Goal: Transaction & Acquisition: Book appointment/travel/reservation

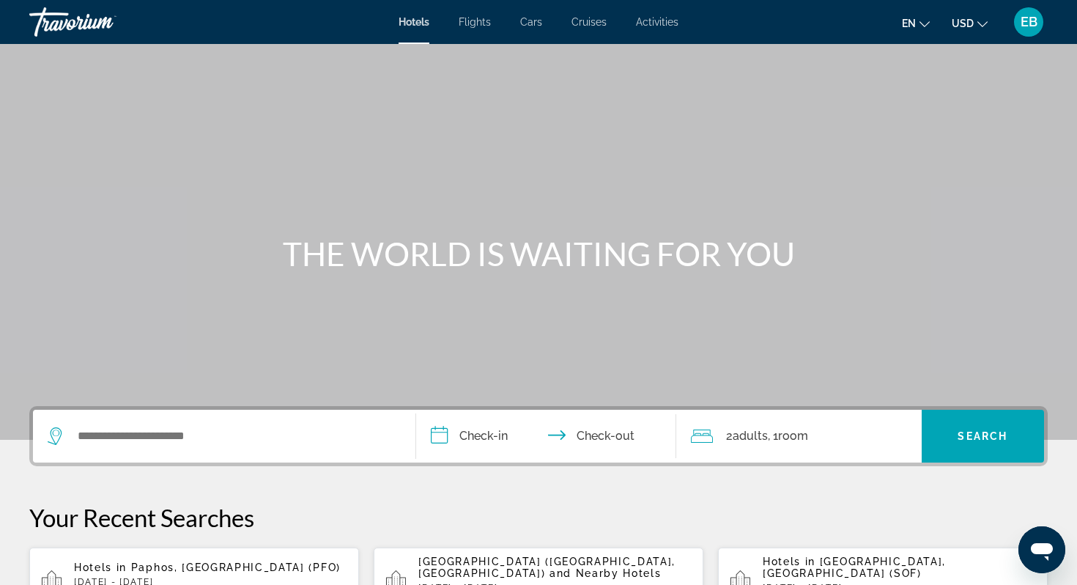
click at [678, 25] on div "Hotels Flights Cars Cruises Activities Hotels Flights Cars Cruises Activities e…" at bounding box center [538, 22] width 1077 height 38
click at [661, 24] on span "Activities" at bounding box center [657, 22] width 42 height 12
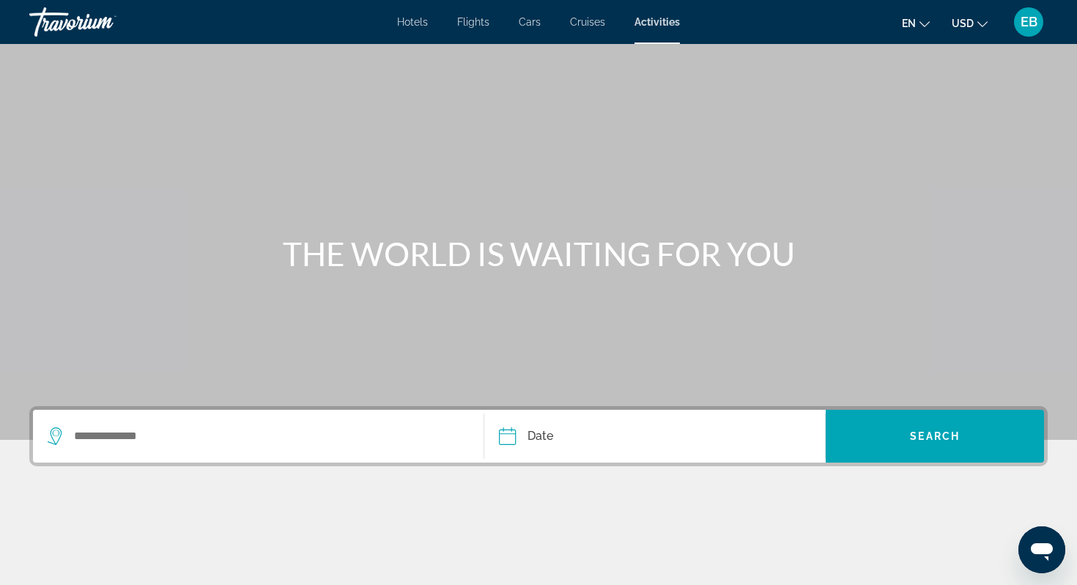
click at [206, 420] on div "Search widget" at bounding box center [258, 435] width 421 height 53
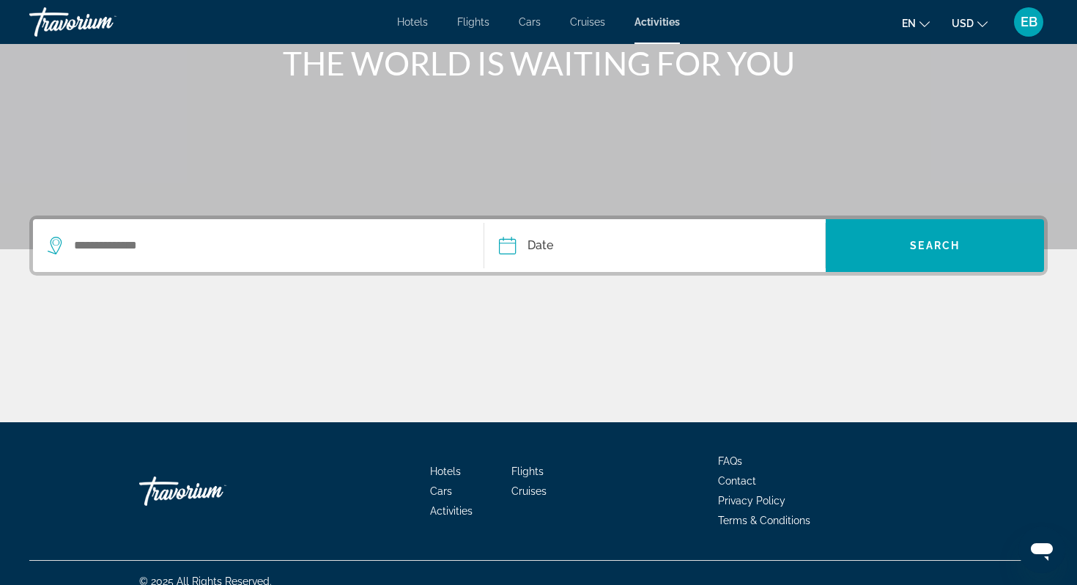
scroll to position [207, 0]
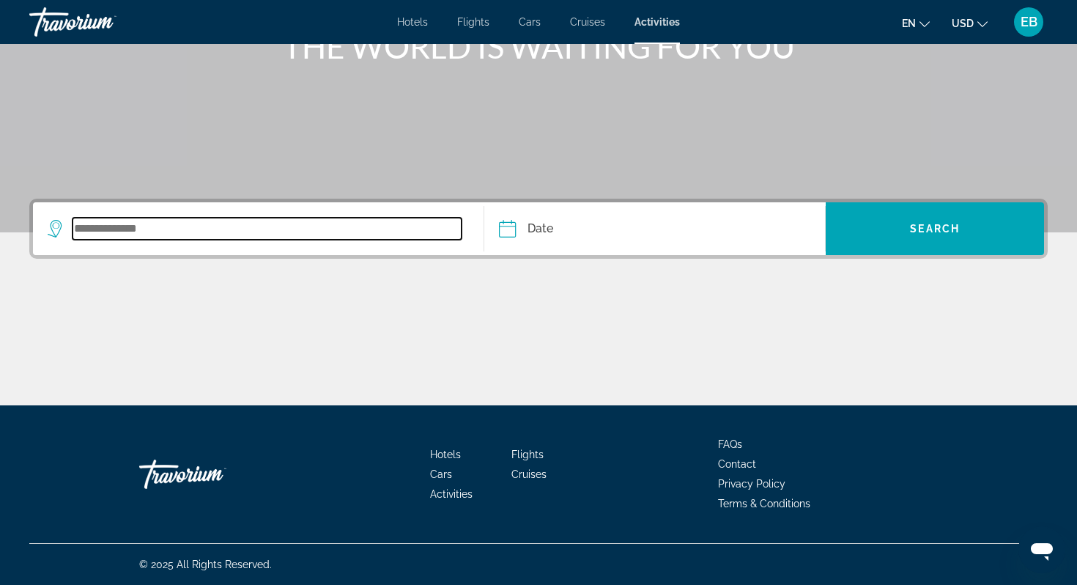
click at [202, 234] on input "Search widget" at bounding box center [267, 229] width 389 height 22
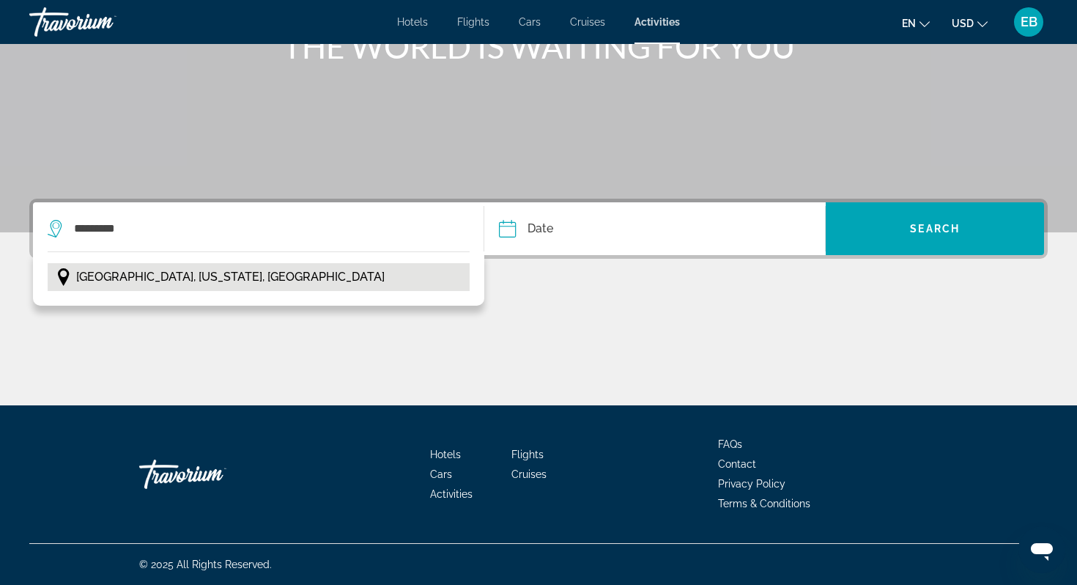
click at [116, 275] on span "[GEOGRAPHIC_DATA], [US_STATE], [GEOGRAPHIC_DATA]" at bounding box center [230, 277] width 308 height 21
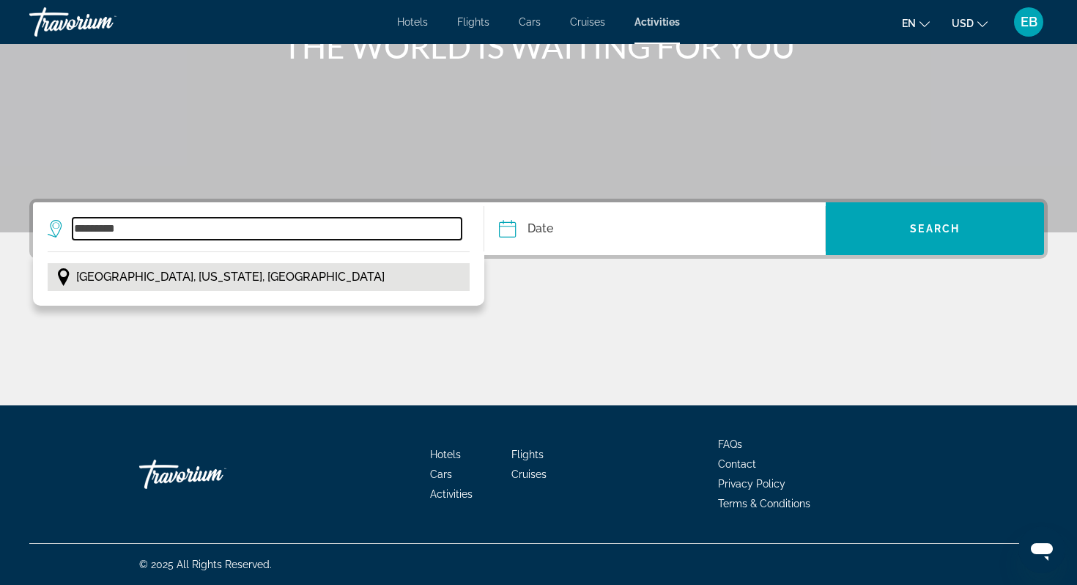
type input "**********"
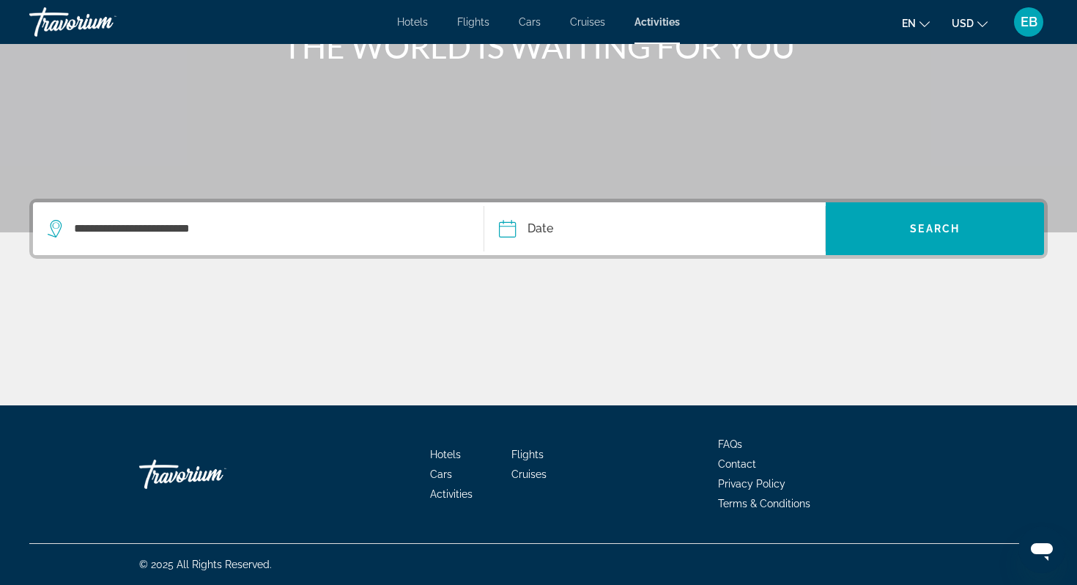
click at [653, 220] on input "Date" at bounding box center [579, 230] width 169 height 57
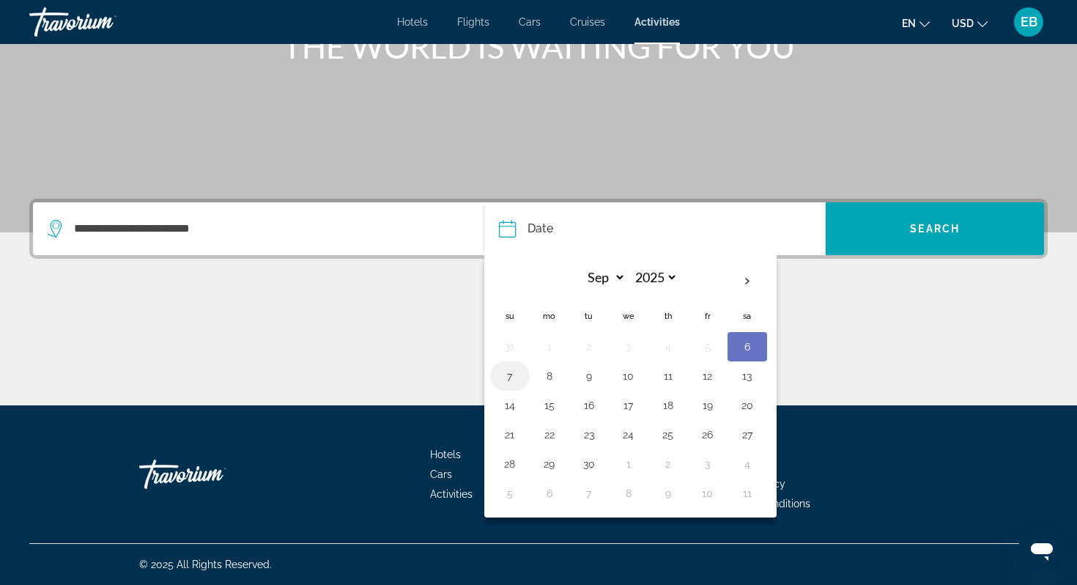
click at [514, 375] on button "7" at bounding box center [509, 376] width 23 height 21
type input "**********"
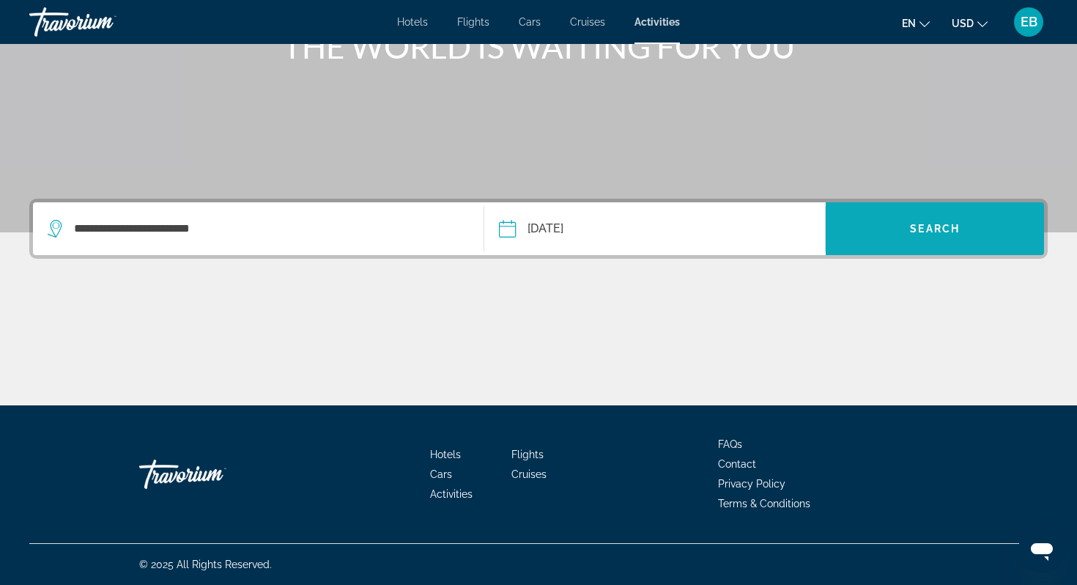
click at [975, 234] on span "Search widget" at bounding box center [935, 228] width 218 height 35
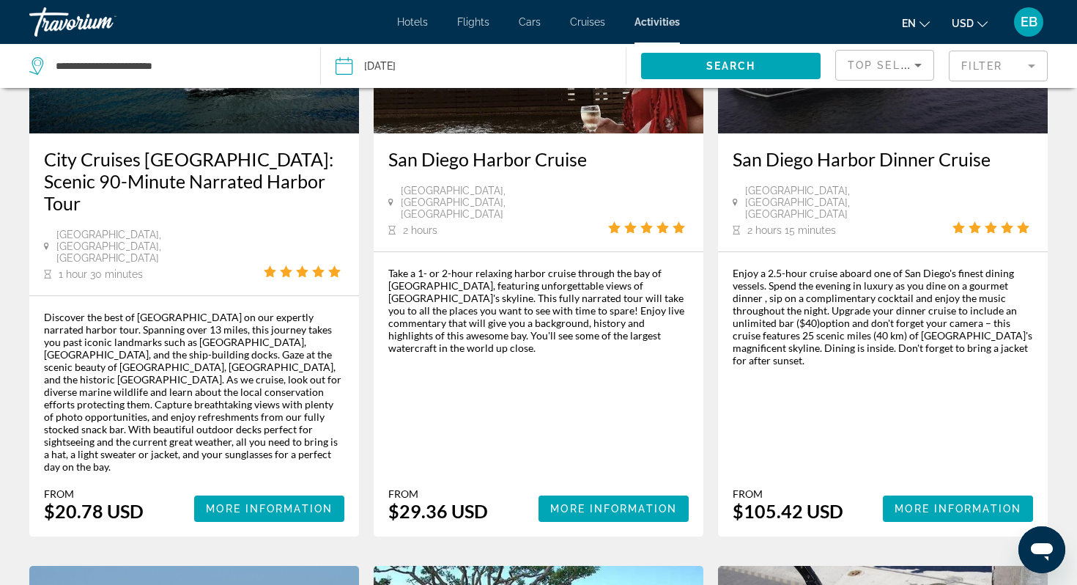
scroll to position [234, 0]
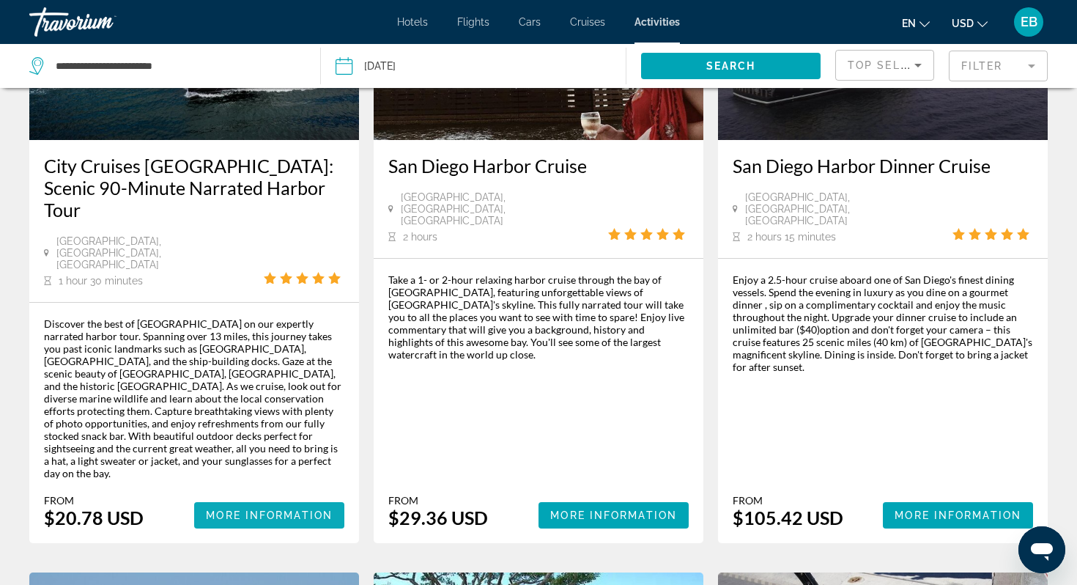
click at [303, 497] on span "Main content" at bounding box center [269, 514] width 150 height 35
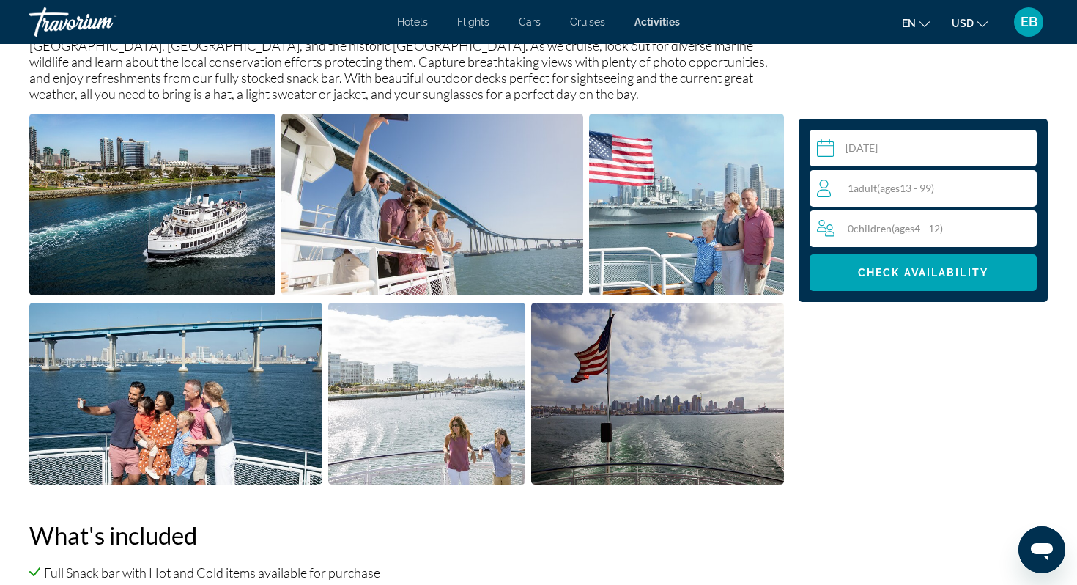
scroll to position [598, 0]
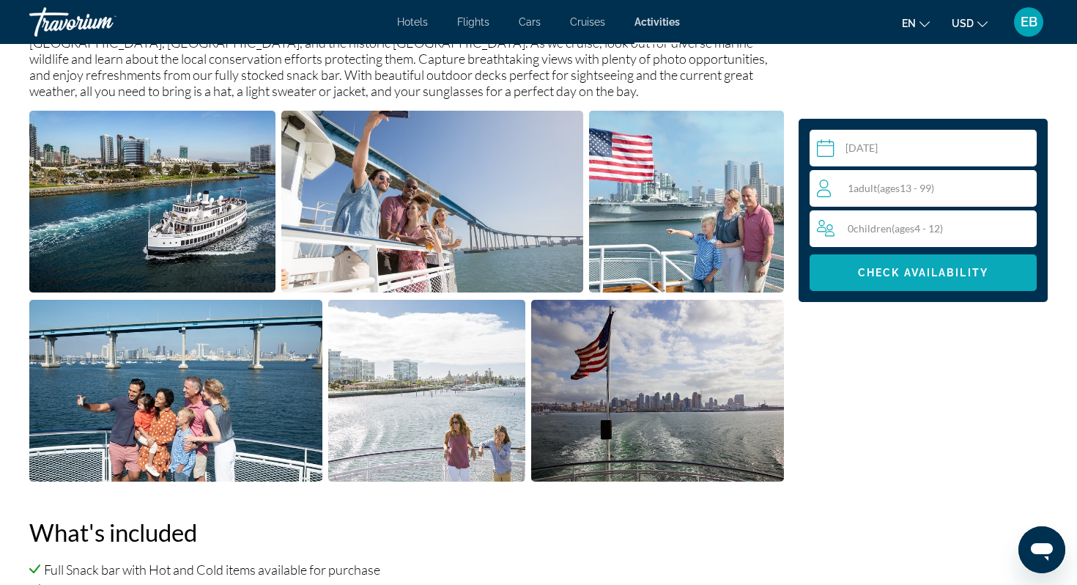
click at [930, 280] on span "Main content" at bounding box center [922, 272] width 227 height 35
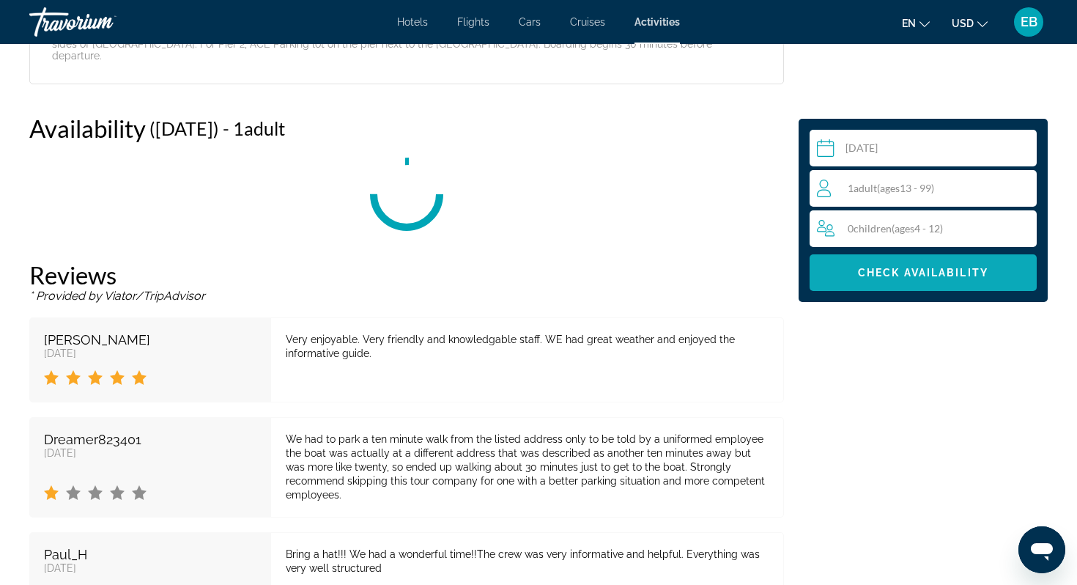
scroll to position [2148, 0]
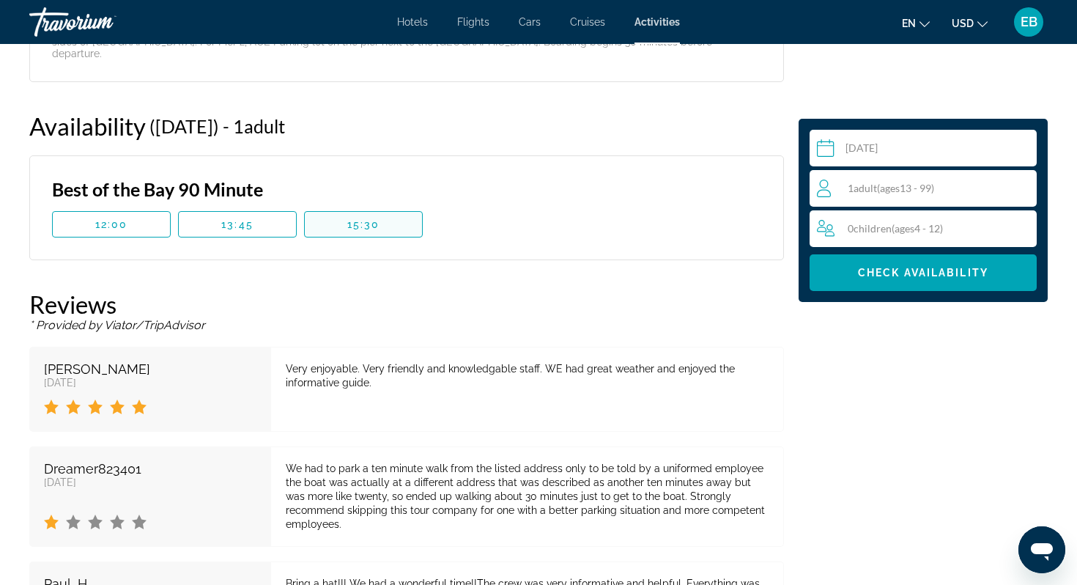
click at [337, 207] on span "Main content" at bounding box center [363, 224] width 117 height 35
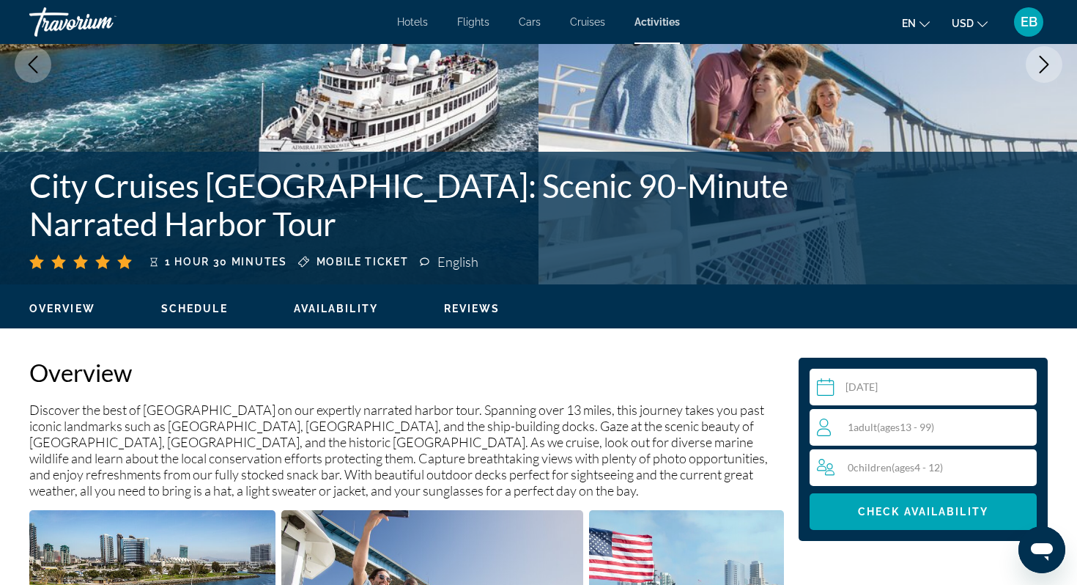
scroll to position [196, 0]
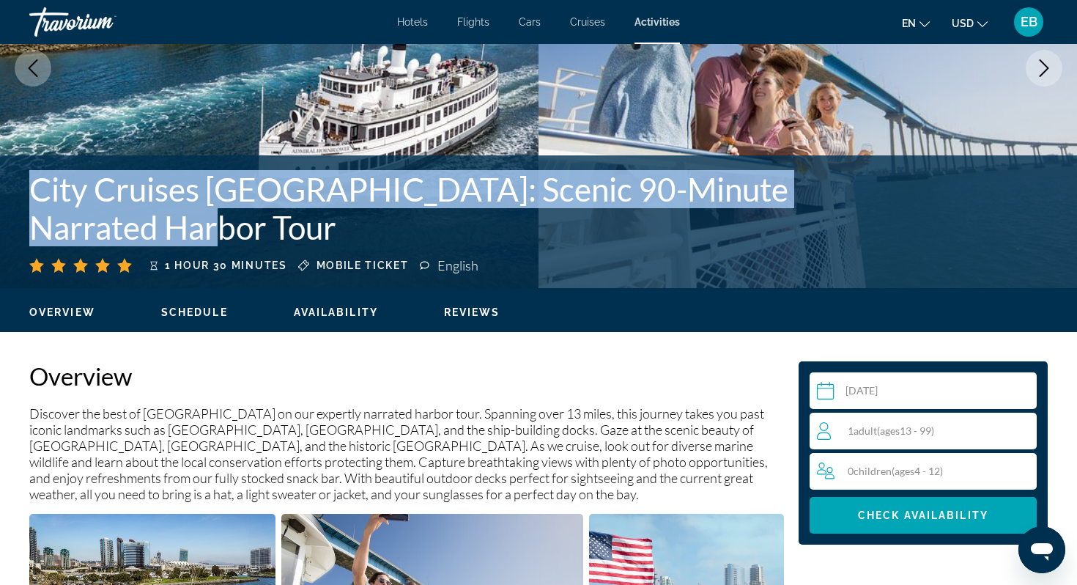
drag, startPoint x: 34, startPoint y: 193, endPoint x: 267, endPoint y: 221, distance: 234.6
click at [267, 221] on h1 "City Cruises [GEOGRAPHIC_DATA]: Scenic 90-Minute Narrated Harbor Tour" at bounding box center [421, 208] width 784 height 76
copy h1 "City Cruises [GEOGRAPHIC_DATA]: Scenic 90-Minute Narrated Harbor Tour"
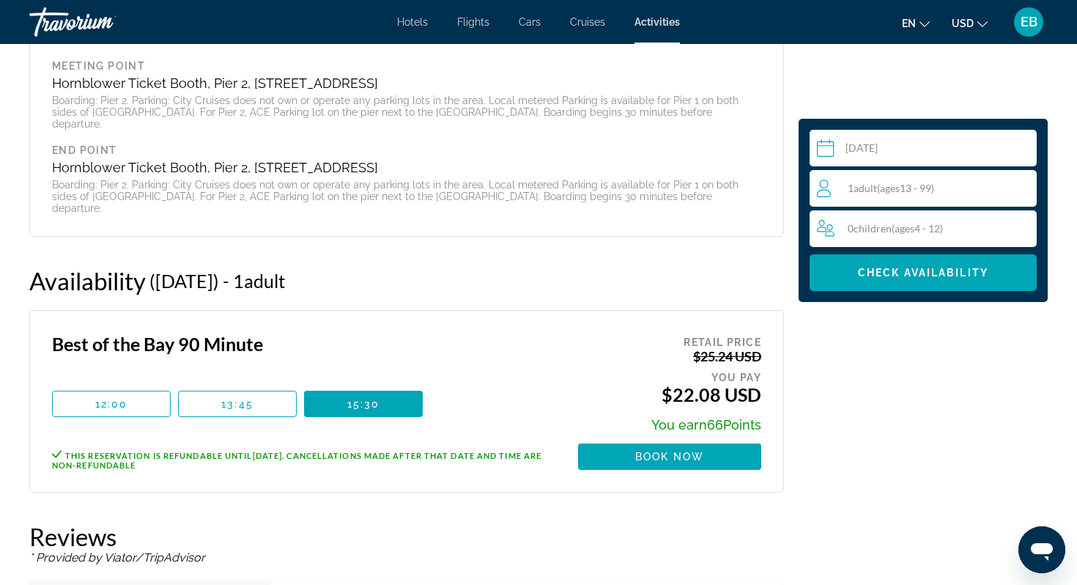
scroll to position [1910, 0]
